Goal: Task Accomplishment & Management: Use online tool/utility

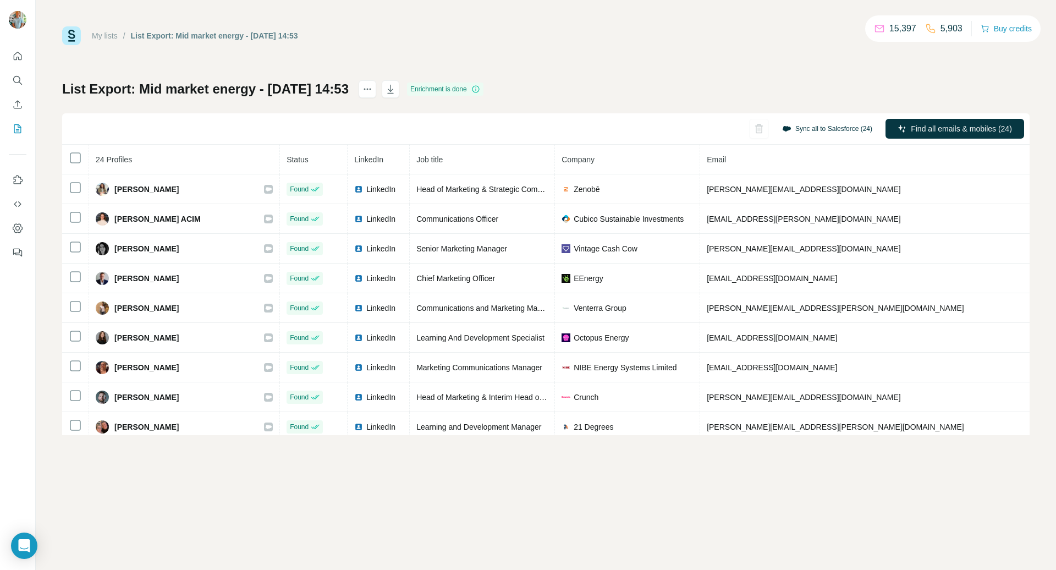
click at [817, 125] on button "Sync all to Salesforce (24)" at bounding box center [827, 128] width 106 height 16
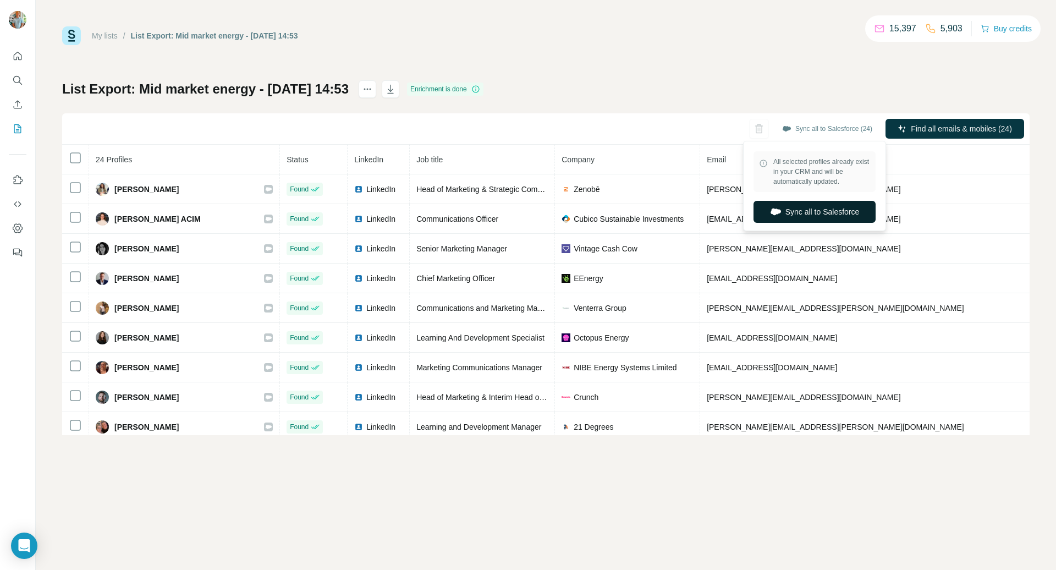
click at [815, 208] on button "Sync all to Salesforce" at bounding box center [814, 212] width 122 height 22
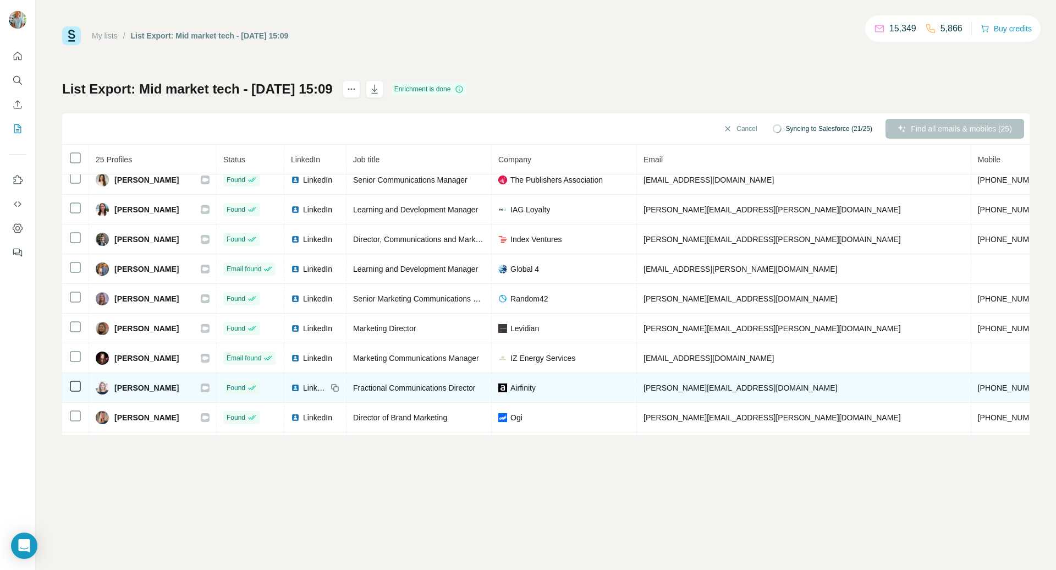
scroll to position [482, 0]
